Goal: Obtain resource: Download file/media

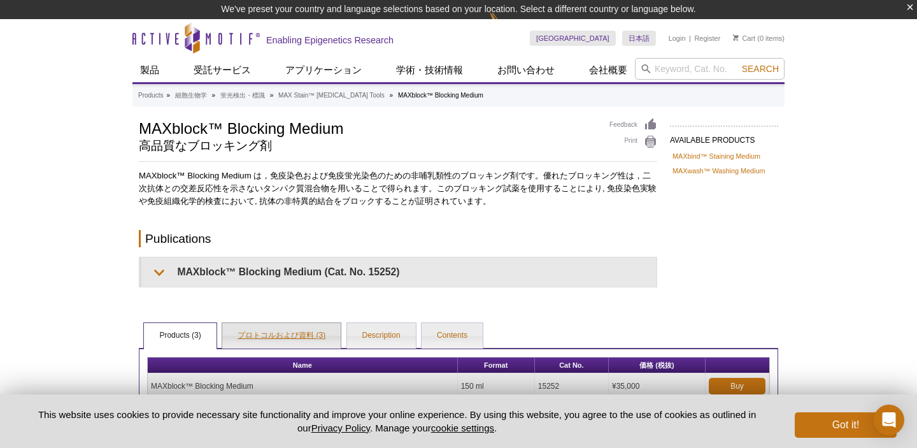
scroll to position [162, 0]
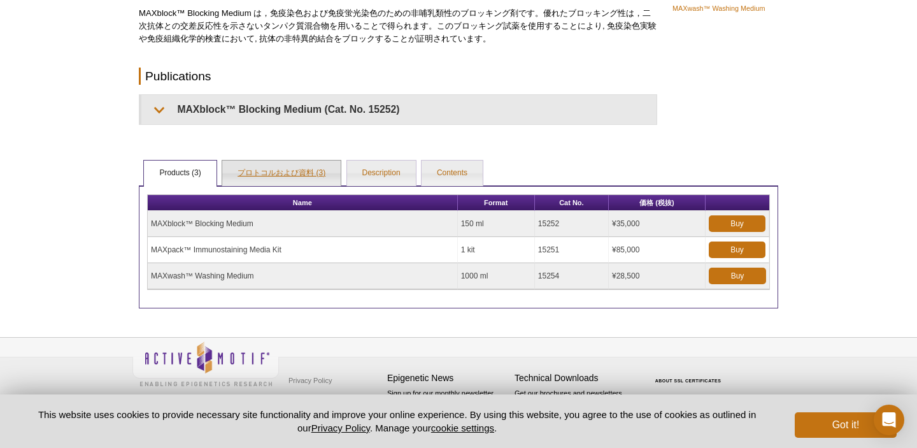
click at [275, 168] on link "プロトコルおよび資料 (3)" at bounding box center [281, 172] width 118 height 25
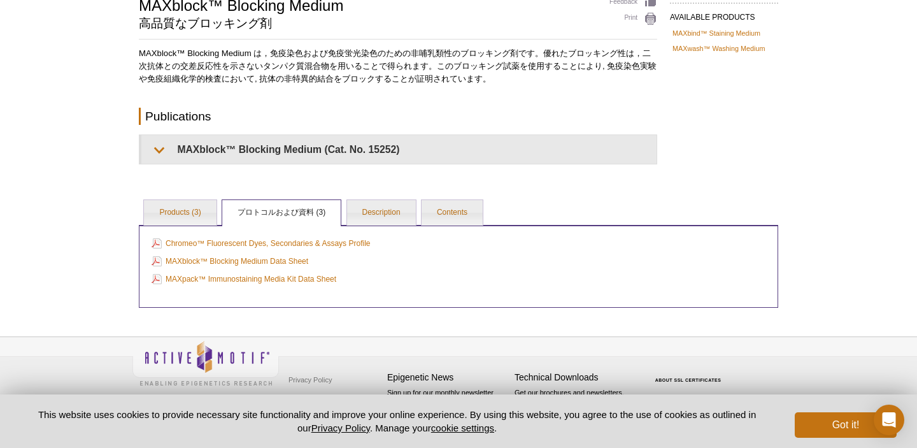
scroll to position [102, 0]
click at [272, 278] on link "MAXpack™ Immunostaining Media Kit Data Sheet" at bounding box center [244, 280] width 185 height 14
click at [251, 267] on link "MAXblock™ Blocking Medium Data Sheet" at bounding box center [230, 262] width 157 height 14
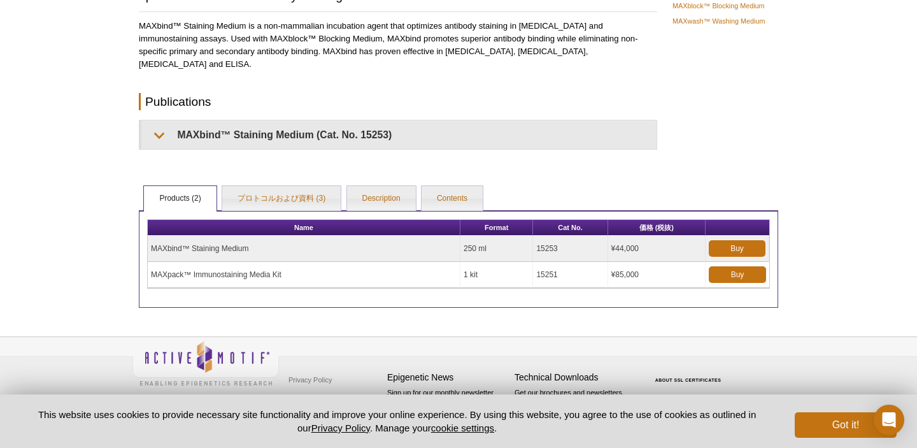
scroll to position [130, 0]
